Goal: Task Accomplishment & Management: Manage account settings

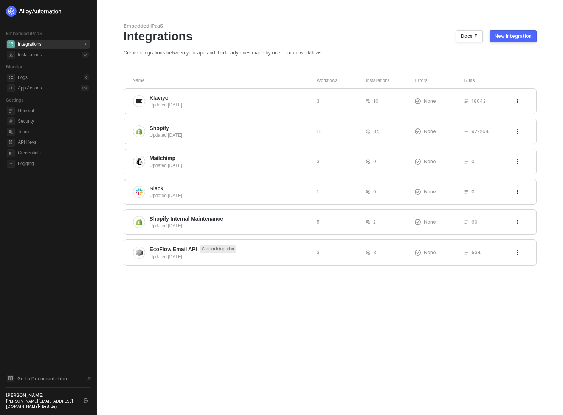
click at [88, 403] on icon "logout" at bounding box center [86, 401] width 5 height 5
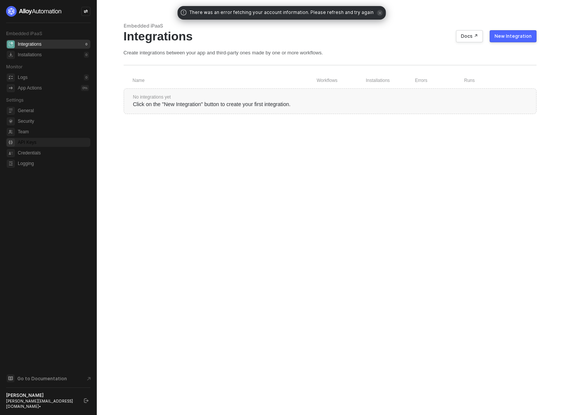
click at [23, 140] on span "API Keys" at bounding box center [53, 142] width 71 height 9
